Goal: Book appointment/travel/reservation

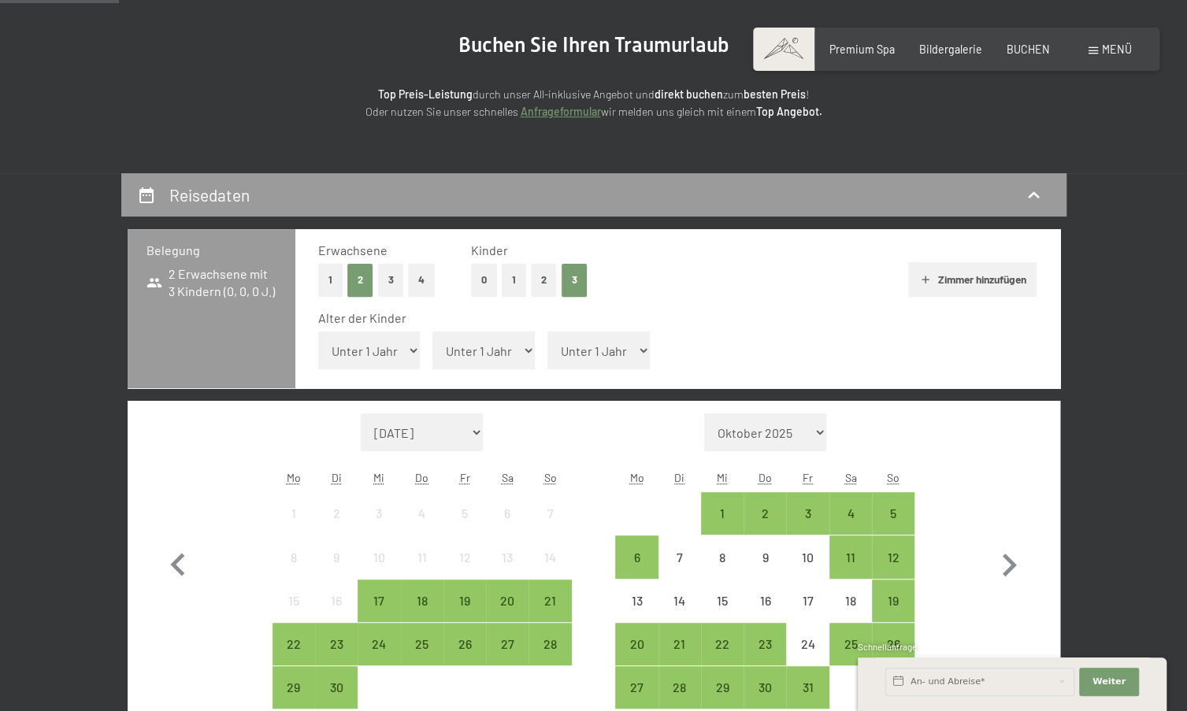
drag, startPoint x: 0, startPoint y: 0, endPoint x: 353, endPoint y: 352, distance: 498.6
click at [353, 352] on select "Unter 1 Jahr 1 Jahr 2 Jahre 3 Jahre 4 Jahre 5 Jahre 6 Jahre 7 Jahre 8 Jahre 9 J…" at bounding box center [369, 351] width 102 height 38
select select "4"
click at [318, 332] on select "Unter 1 Jahr 1 Jahr 2 Jahre 3 Jahre 4 Jahre 5 Jahre 6 Jahre 7 Jahre 8 Jahre 9 J…" at bounding box center [369, 351] width 102 height 38
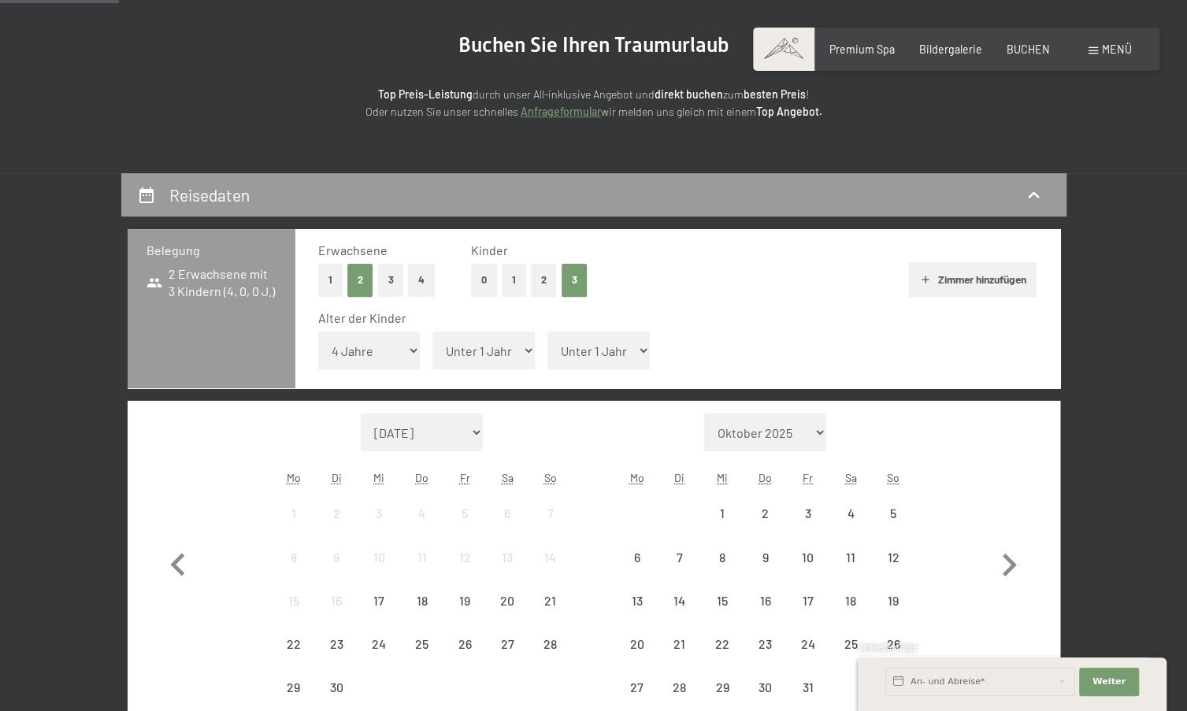
click at [473, 349] on select "Unter 1 Jahr 1 Jahr 2 Jahre 3 Jahre 4 Jahre 5 Jahre 6 Jahre 7 Jahre 8 Jahre 9 J…" at bounding box center [484, 351] width 102 height 38
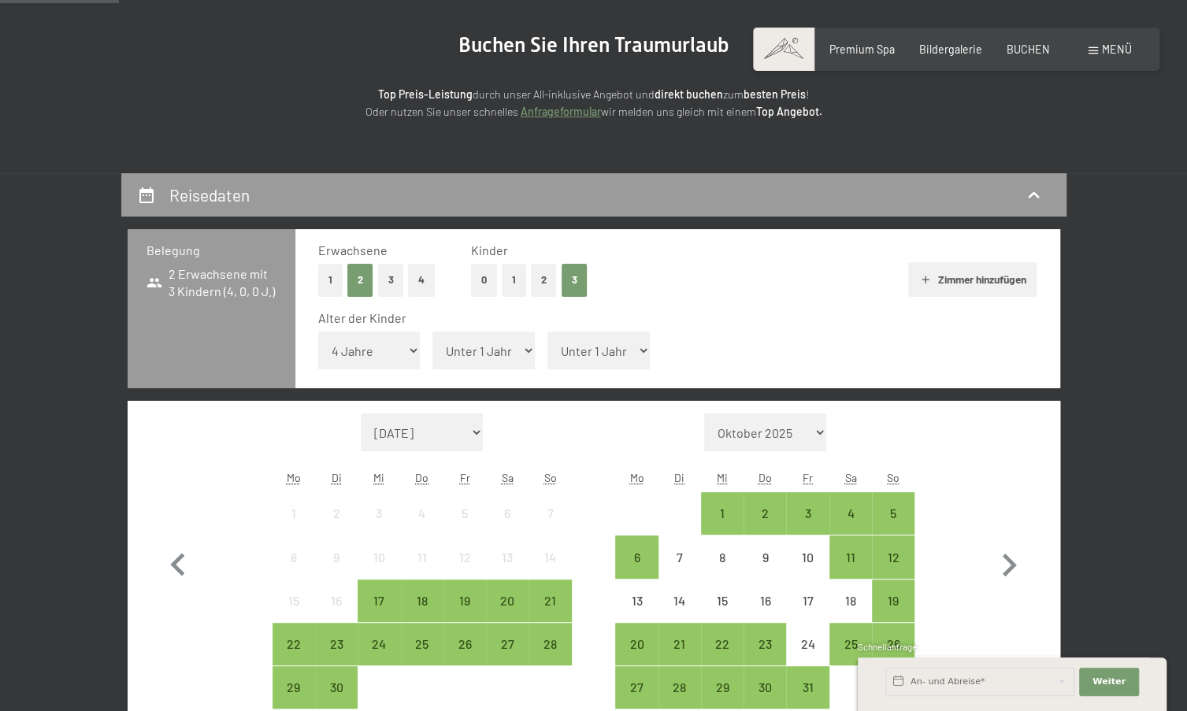
select select "9"
click at [433, 332] on select "Unter 1 Jahr 1 Jahr 2 Jahre 3 Jahre 4 Jahre 5 Jahre 6 Jahre 7 Jahre 8 Jahre 9 J…" at bounding box center [484, 351] width 102 height 38
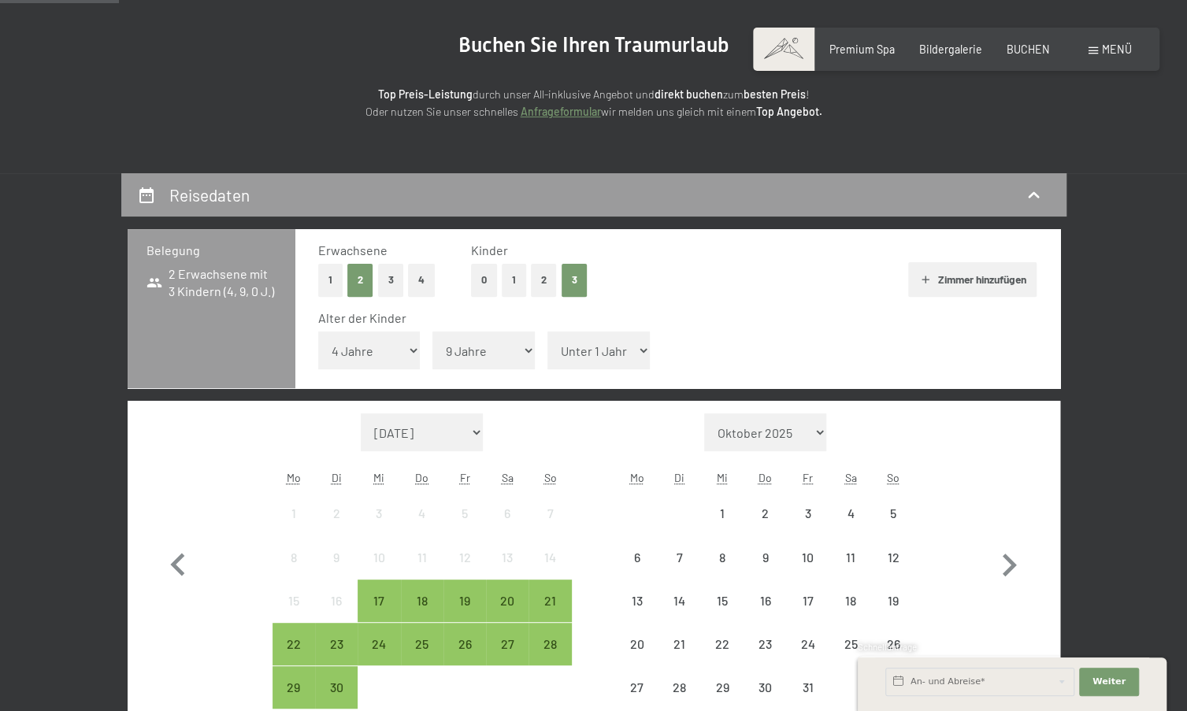
click at [612, 347] on select "Unter 1 Jahr 1 Jahr 2 Jahre 3 Jahre 4 Jahre 5 Jahre 6 Jahre 7 Jahre 8 Jahre 9 J…" at bounding box center [599, 351] width 102 height 38
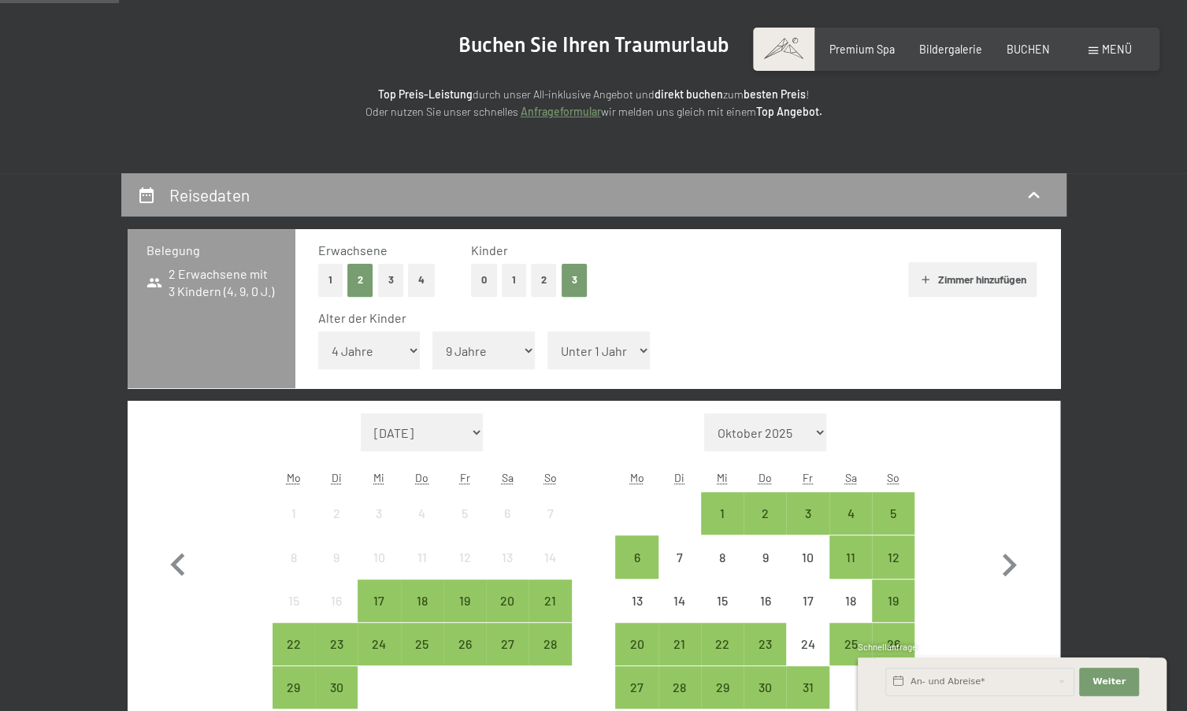
select select "11"
click at [548, 332] on select "Unter 1 Jahr 1 Jahr 2 Jahre 3 Jahre 4 Jahre 5 Jahre 6 Jahre 7 Jahre 8 Jahre 9 J…" at bounding box center [599, 351] width 102 height 38
click at [892, 562] on div "12" at bounding box center [893, 570] width 39 height 39
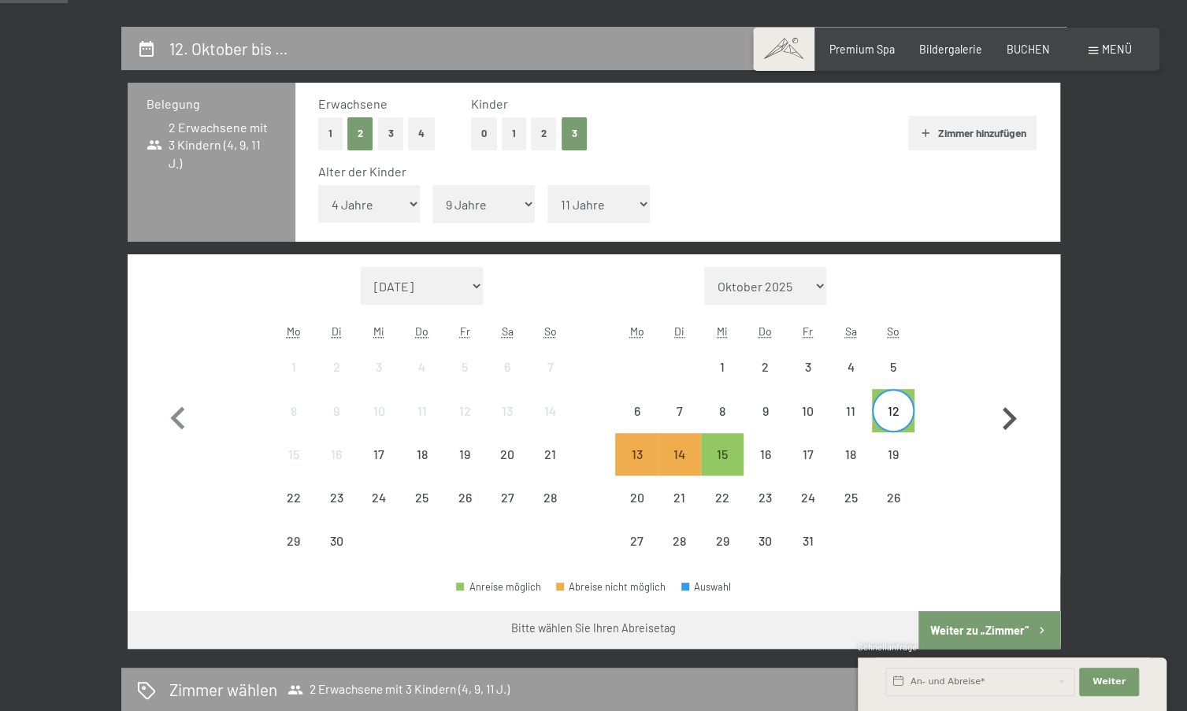
scroll to position [315, 0]
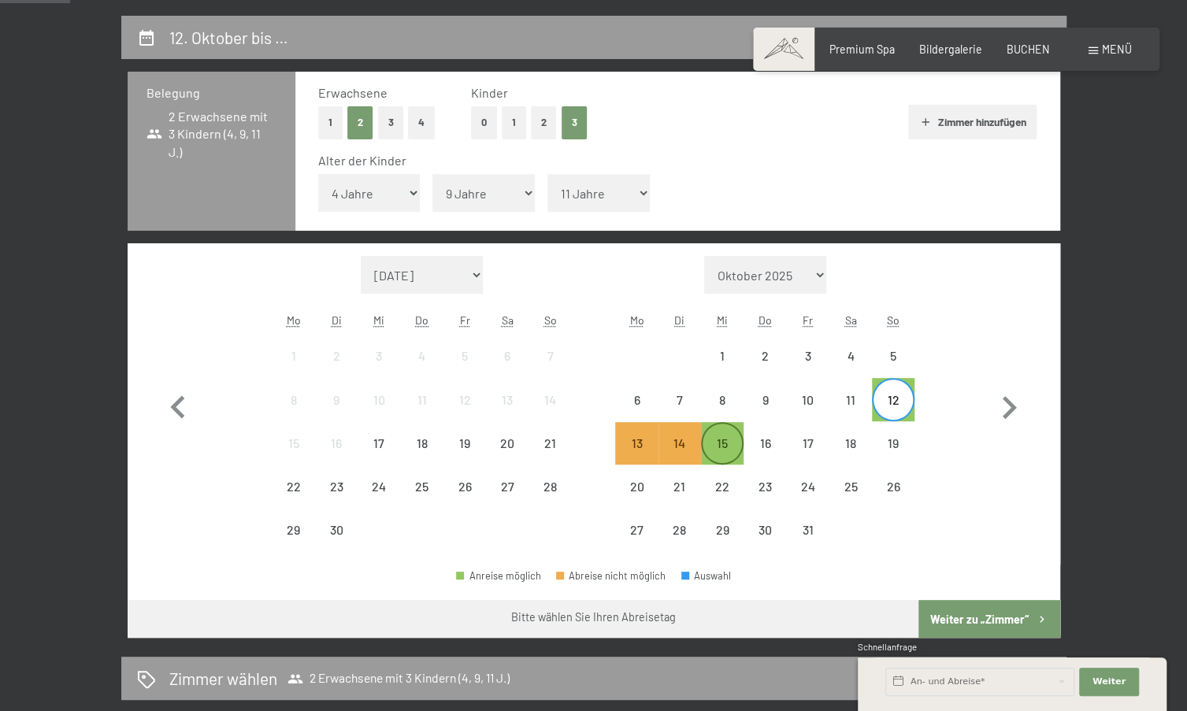
click at [721, 447] on div "15" at bounding box center [722, 456] width 39 height 39
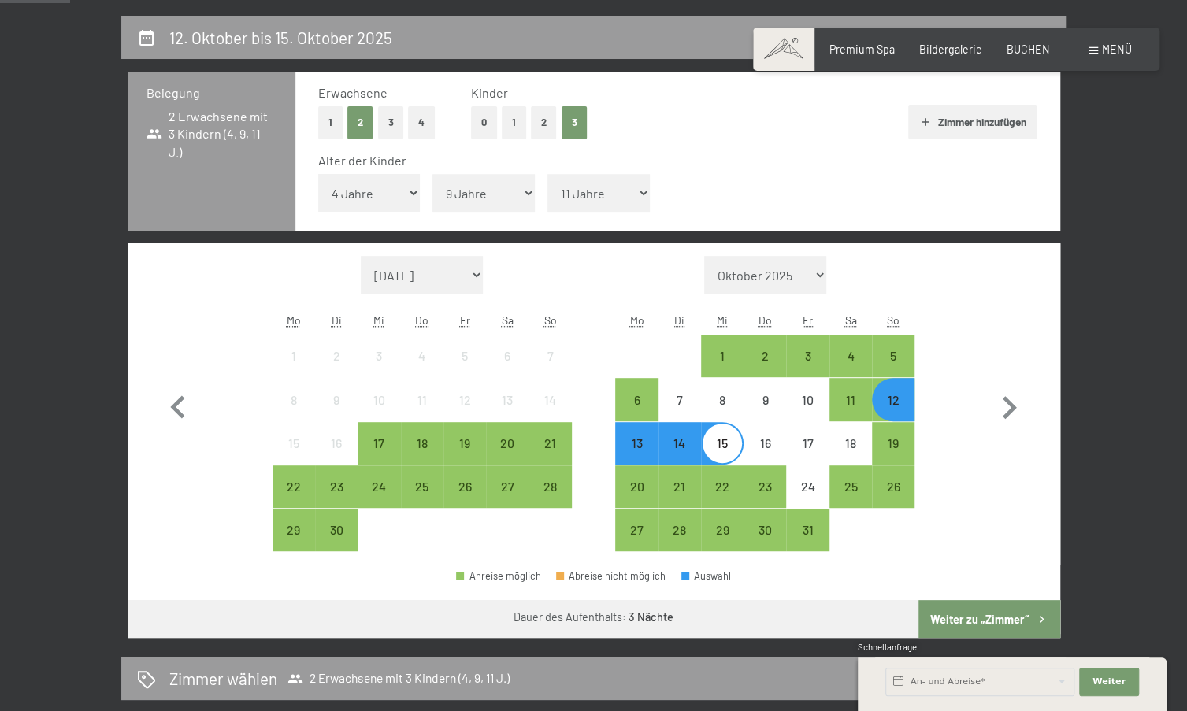
click at [991, 617] on button "Weiter zu „Zimmer“" at bounding box center [989, 619] width 141 height 38
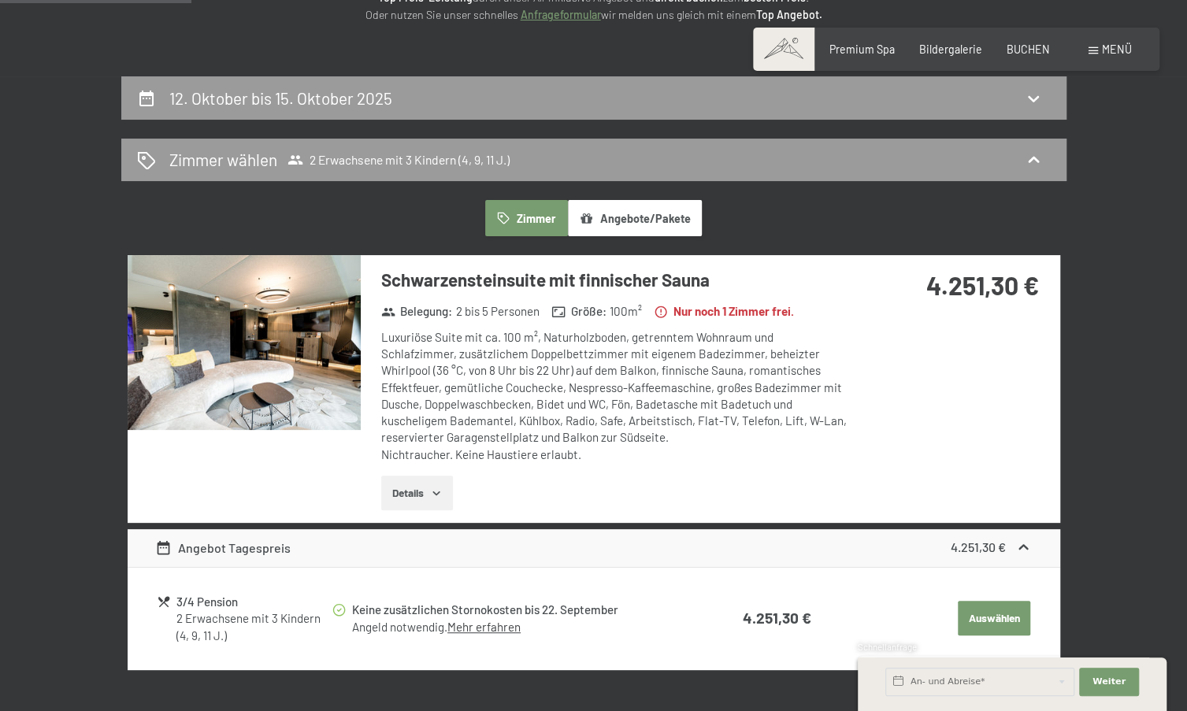
scroll to position [173, 0]
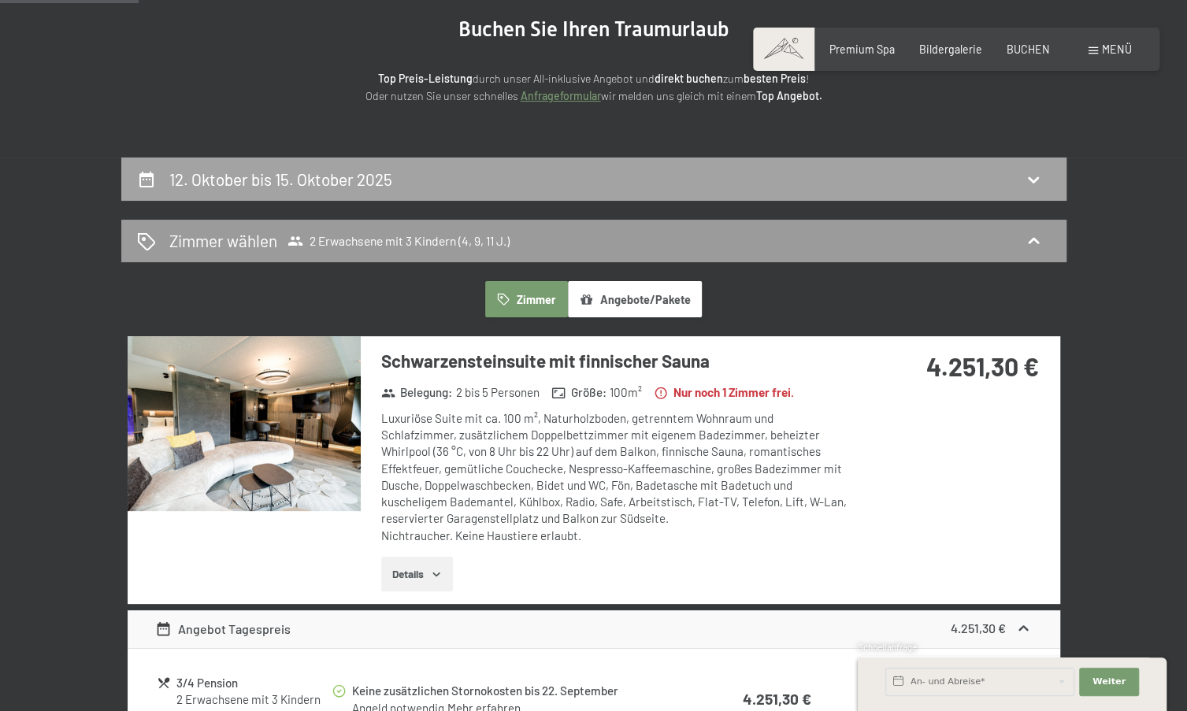
click at [296, 181] on h2 "12. Oktober bis 15. Oktober 2025" at bounding box center [280, 179] width 223 height 20
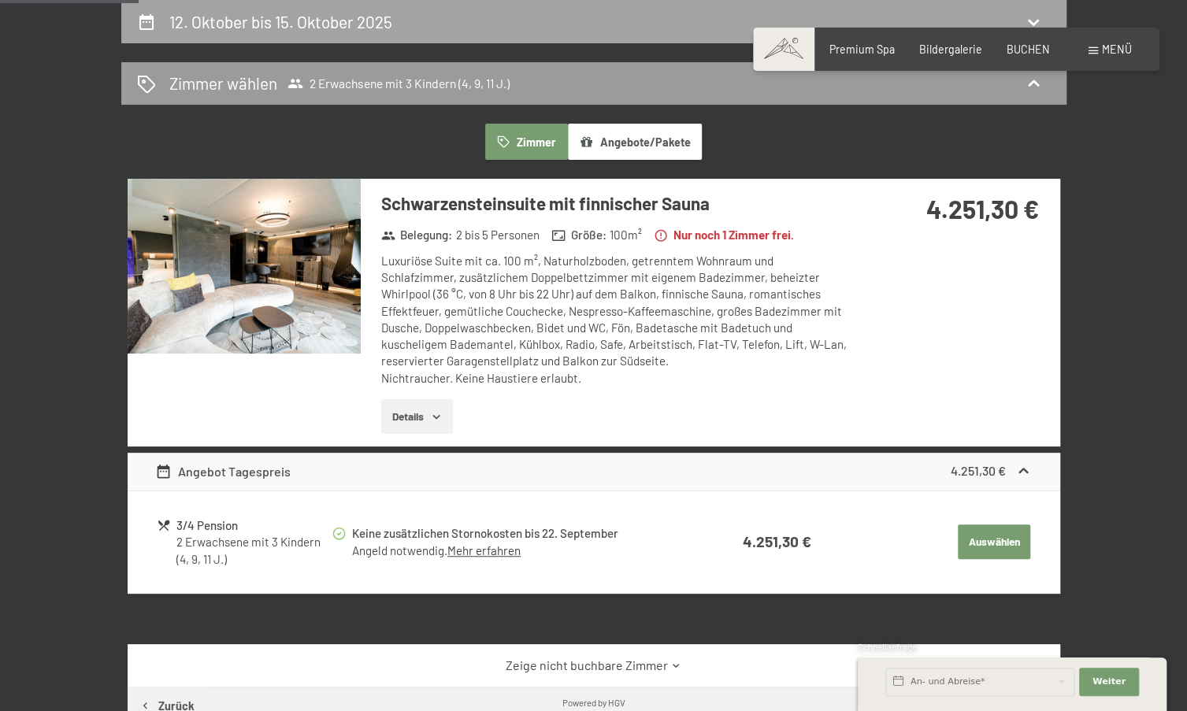
select select "4"
select select "9"
select select "11"
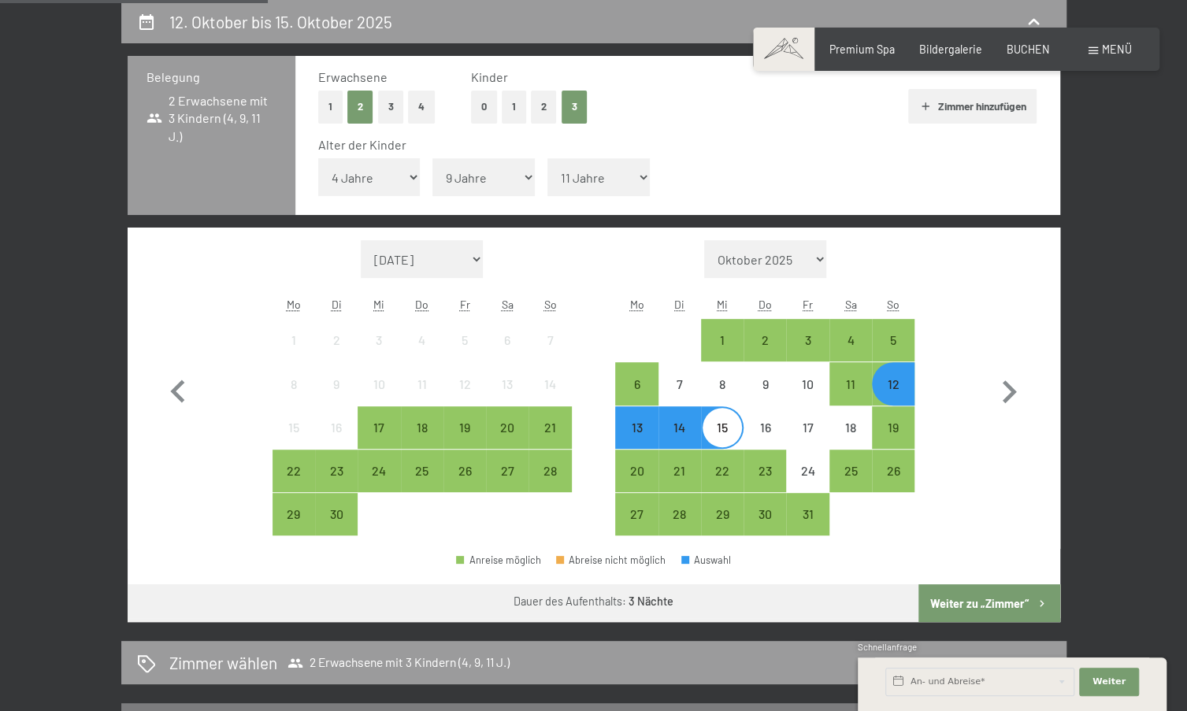
click at [551, 109] on button "2" at bounding box center [544, 107] width 26 height 32
select select "0"
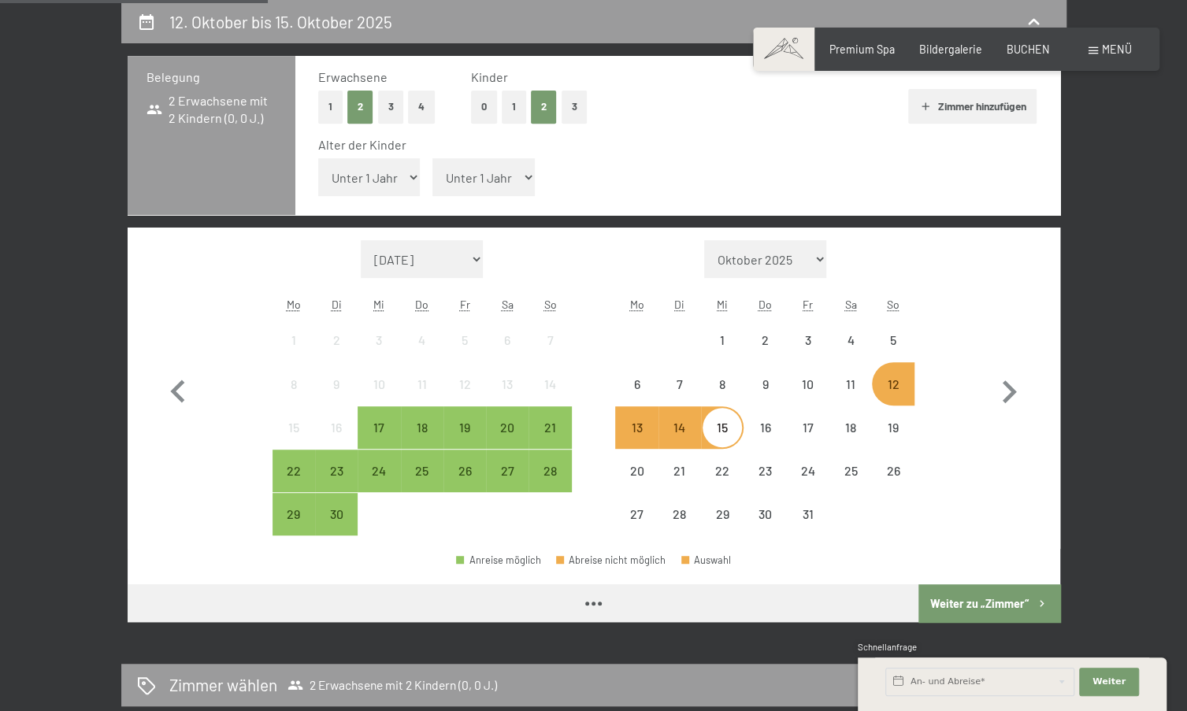
click at [367, 182] on select "Unter 1 Jahr 1 Jahr 2 Jahre 3 Jahre 4 Jahre 5 Jahre 6 Jahre 7 Jahre 8 Jahre 9 J…" at bounding box center [369, 177] width 102 height 38
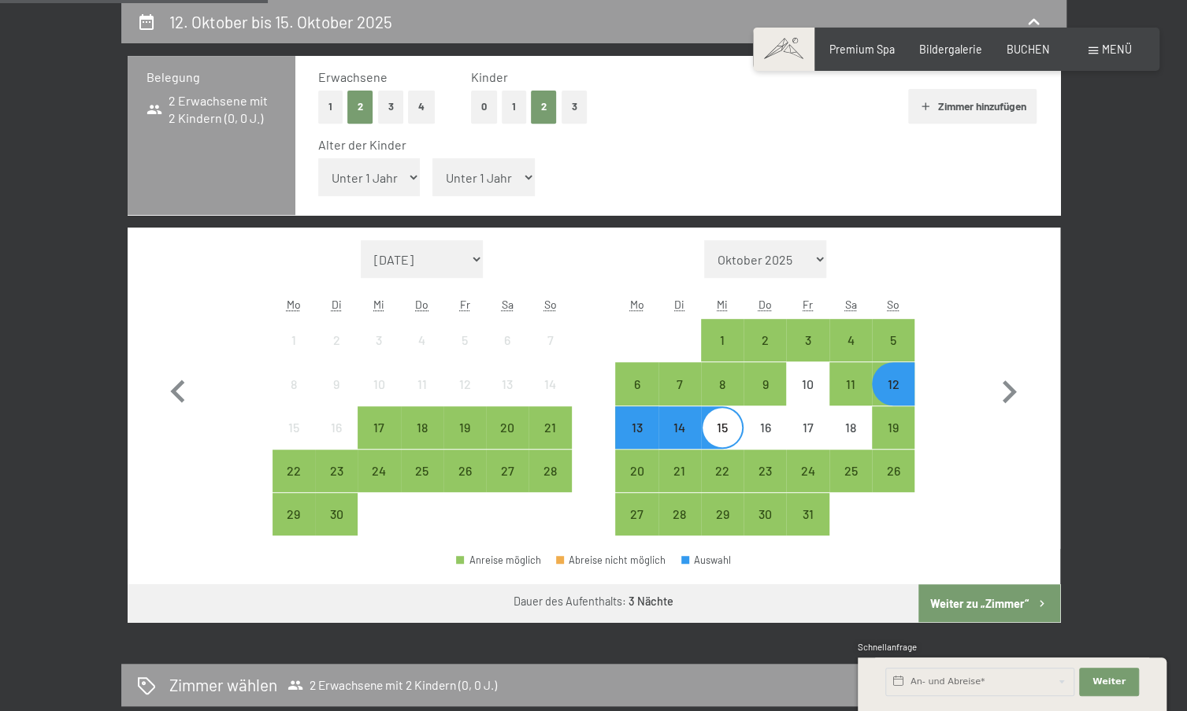
select select "9"
click at [318, 158] on select "Unter 1 Jahr 1 Jahr 2 Jahre 3 Jahre 4 Jahre 5 Jahre 6 Jahre 7 Jahre 8 Jahre 9 J…" at bounding box center [369, 177] width 102 height 38
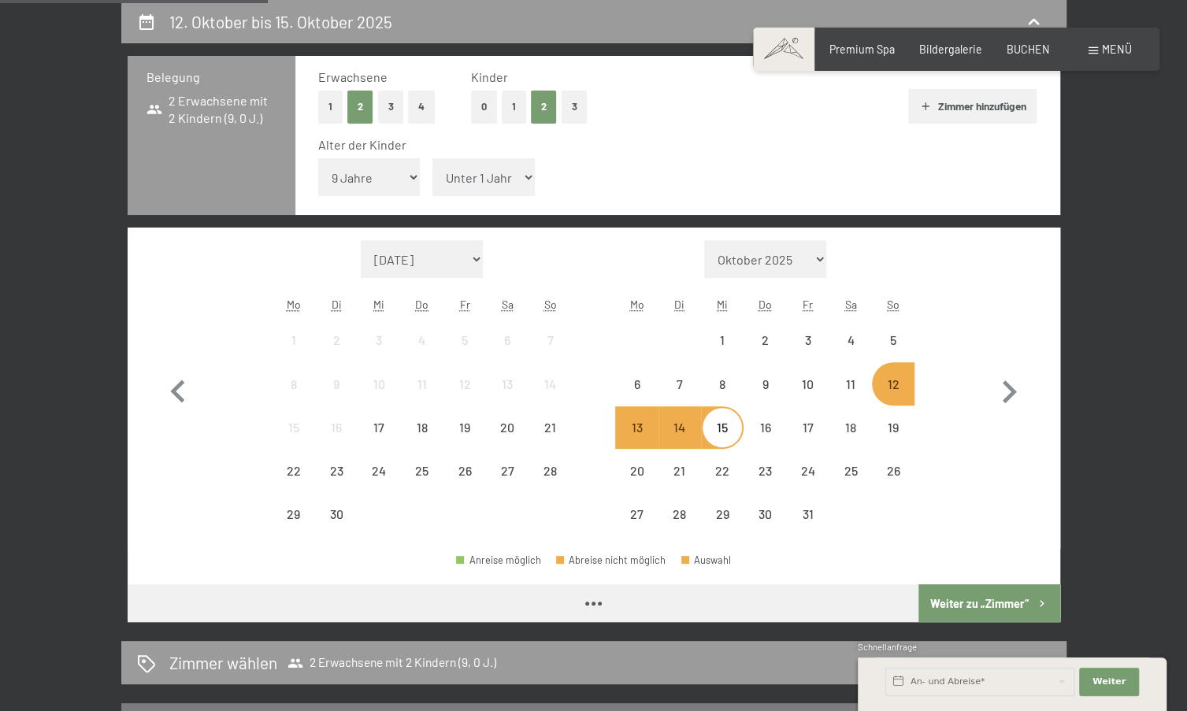
click at [484, 176] on select "Unter 1 Jahr 1 Jahr 2 Jahre 3 Jahre 4 Jahre 5 Jahre 6 Jahre 7 Jahre 8 Jahre 9 J…" at bounding box center [484, 177] width 102 height 38
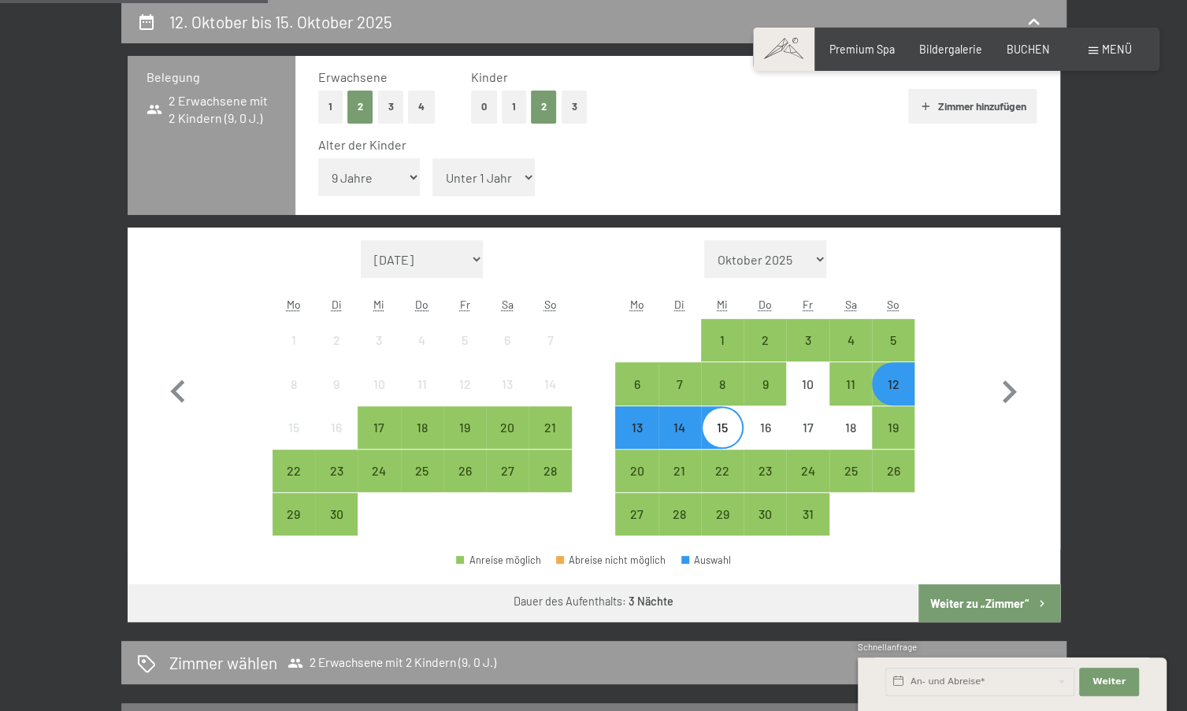
select select "11"
click at [433, 158] on select "Unter 1 Jahr 1 Jahr 2 Jahre 3 Jahre 4 Jahre 5 Jahre 6 Jahre 7 Jahre 8 Jahre 9 J…" at bounding box center [484, 177] width 102 height 38
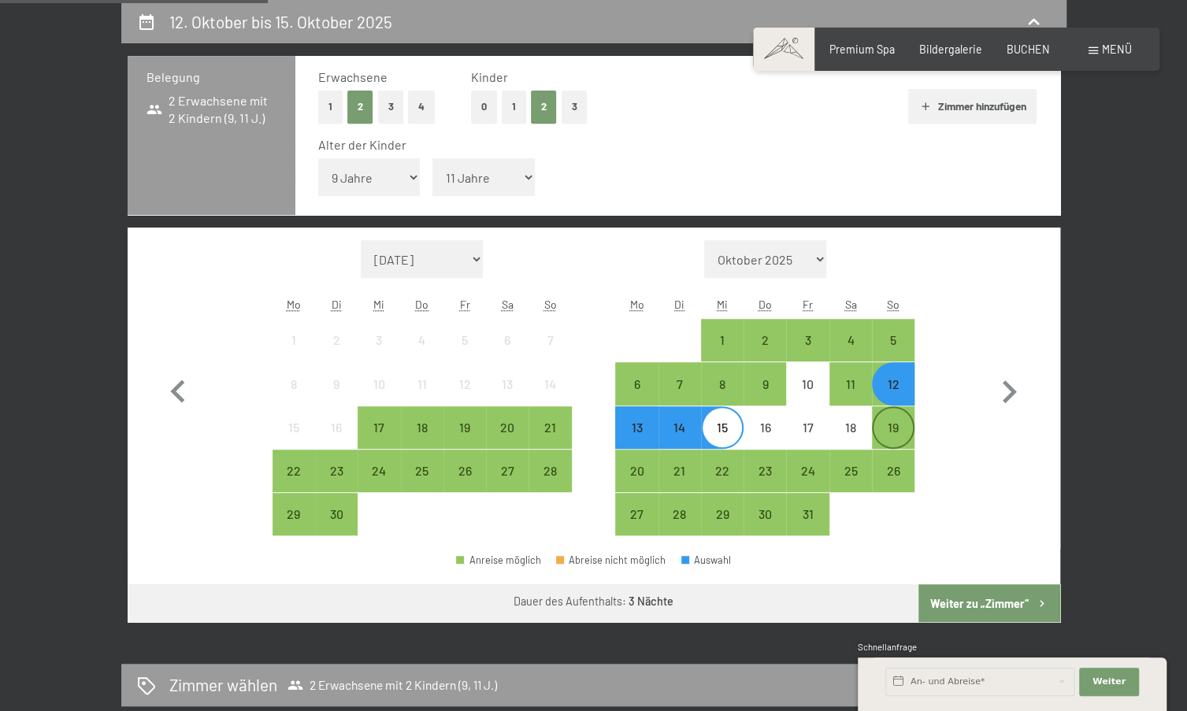
click at [885, 421] on div "19" at bounding box center [893, 440] width 39 height 39
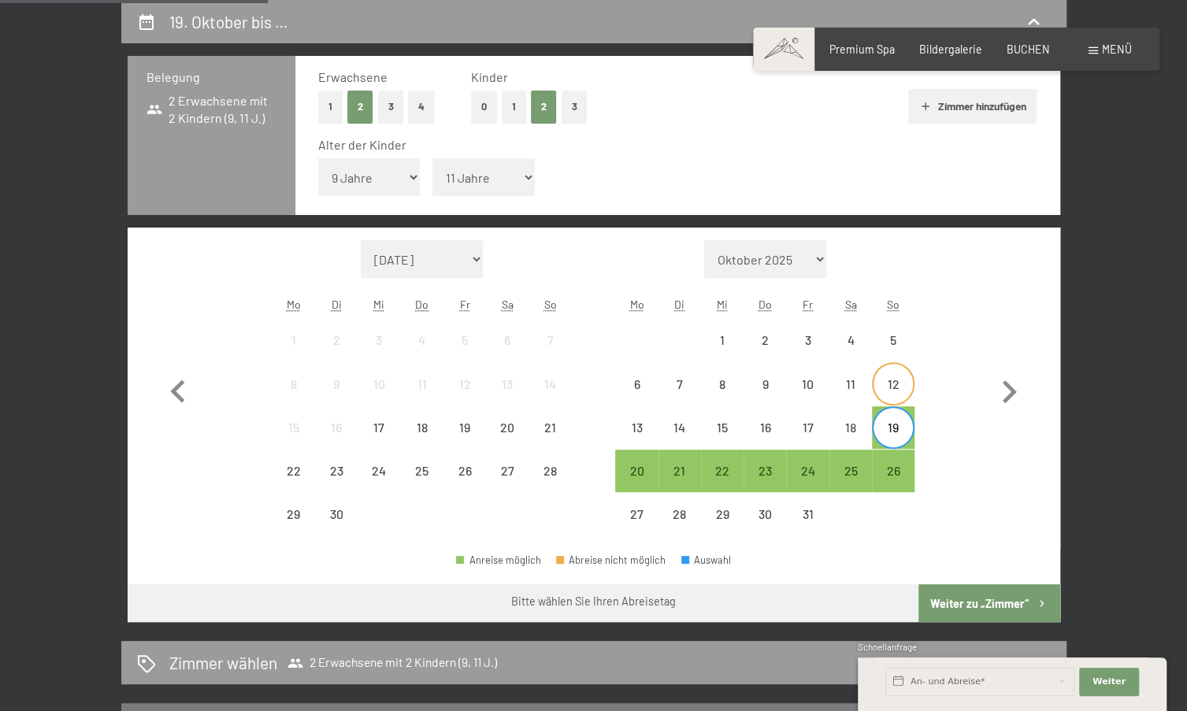
click at [891, 384] on div "12" at bounding box center [893, 397] width 39 height 39
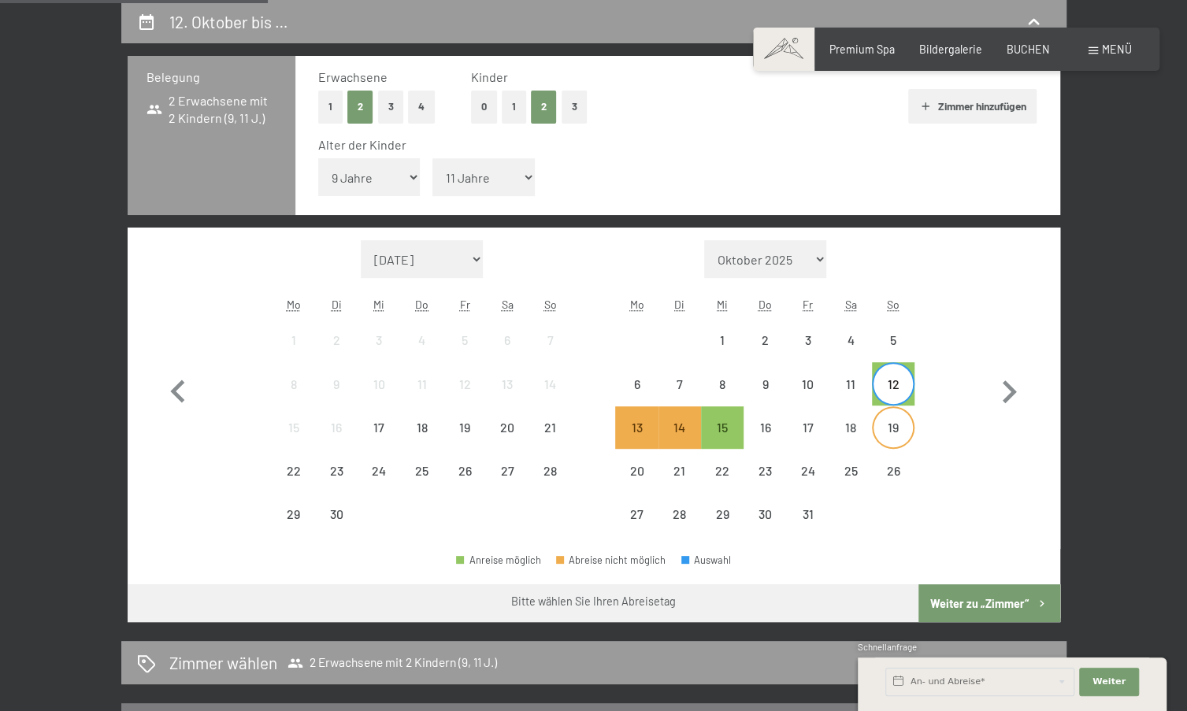
click at [894, 417] on div "19" at bounding box center [893, 427] width 39 height 39
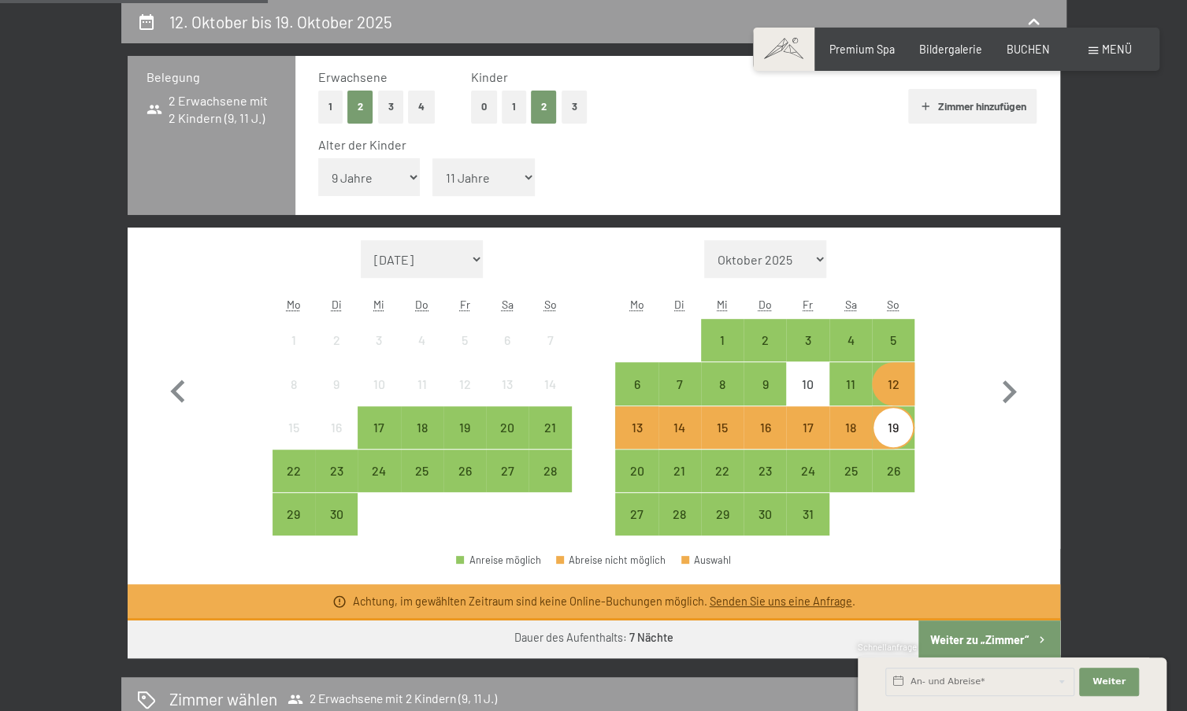
click at [895, 384] on div "12" at bounding box center [893, 397] width 39 height 39
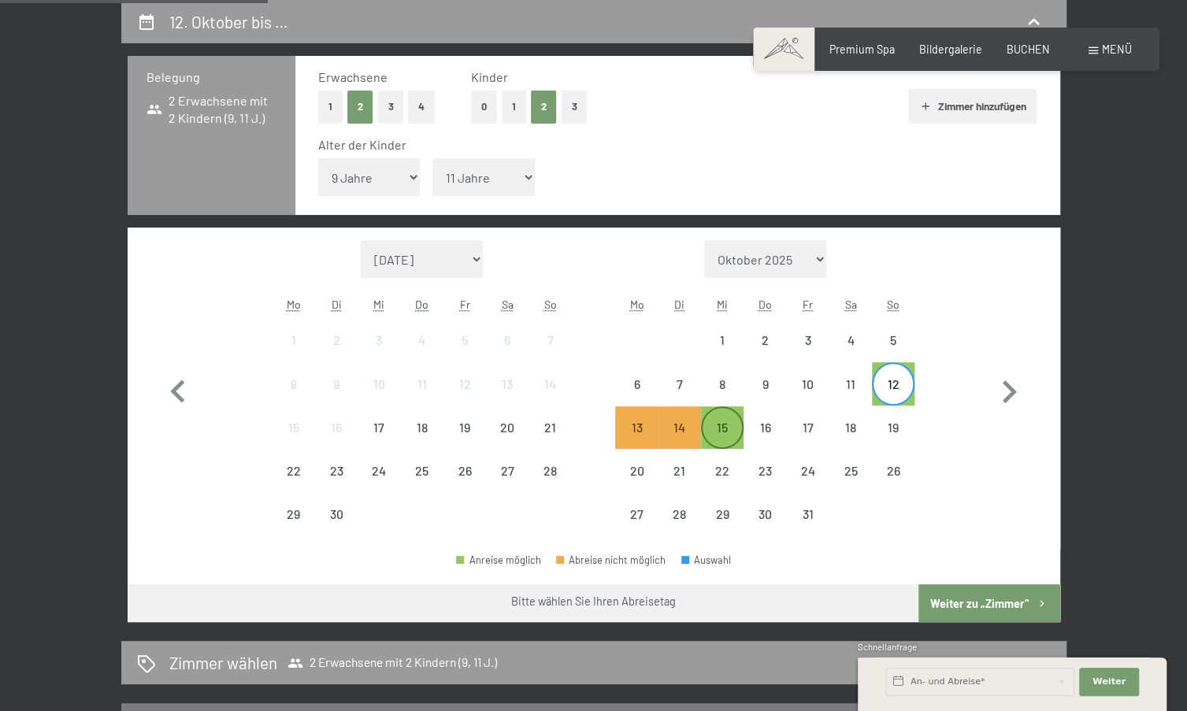
click at [715, 434] on div "15" at bounding box center [722, 440] width 39 height 39
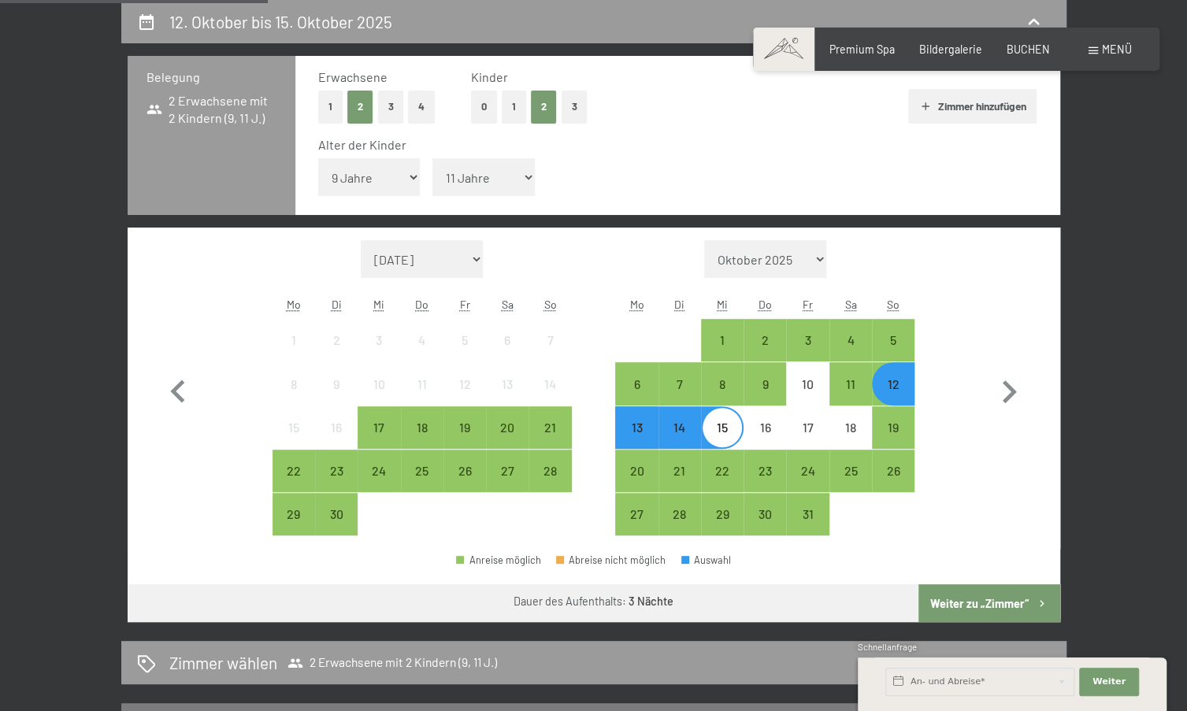
click at [985, 602] on button "Weiter zu „Zimmer“" at bounding box center [989, 604] width 141 height 38
